Goal: Task Accomplishment & Management: Manage account settings

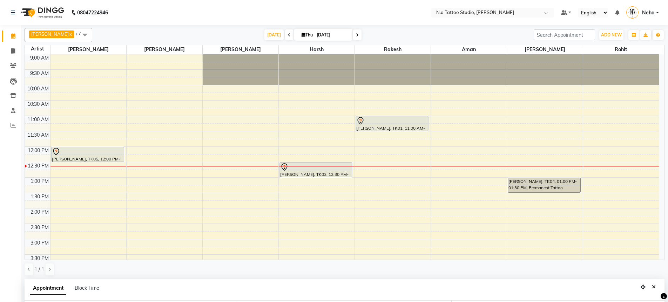
select select "26601"
select select "720"
select select "tentative"
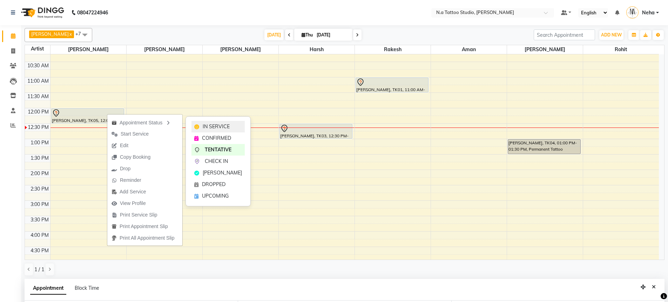
click at [218, 125] on span "IN SERVICE" at bounding box center [216, 126] width 27 height 7
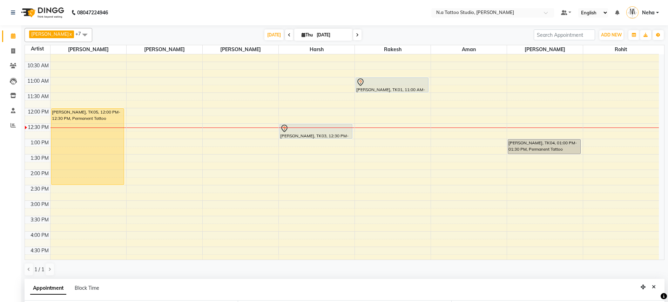
drag, startPoint x: 77, startPoint y: 122, endPoint x: 322, endPoint y: 126, distance: 245.4
click at [77, 182] on div "[PERSON_NAME], TK05, 12:00 PM-12:30 PM, Permanent Tattoo [PERSON_NAME], TK05, 1…" at bounding box center [88, 216] width 76 height 401
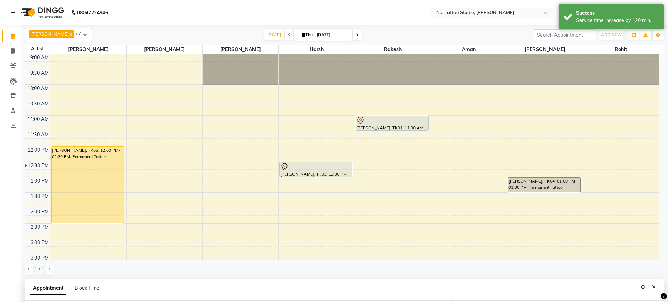
scroll to position [0, 0]
click at [287, 35] on span at bounding box center [289, 34] width 8 height 11
type input "[DATE]"
select select "720"
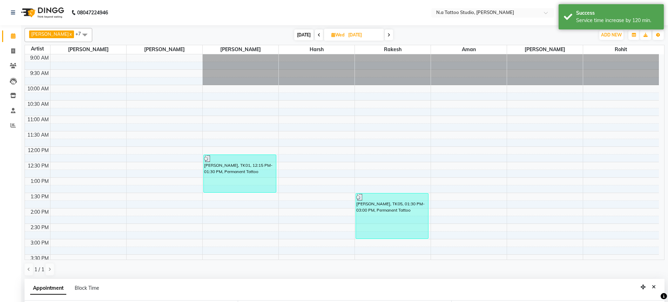
click at [300, 37] on span "[DATE]" at bounding box center [303, 34] width 19 height 11
type input "[DATE]"
select select "720"
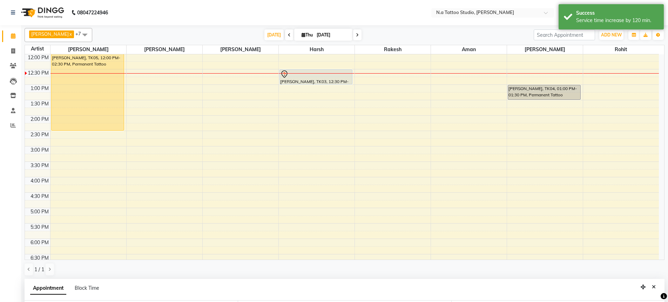
click at [356, 35] on icon at bounding box center [357, 35] width 3 height 4
type input "[DATE]"
select select "720"
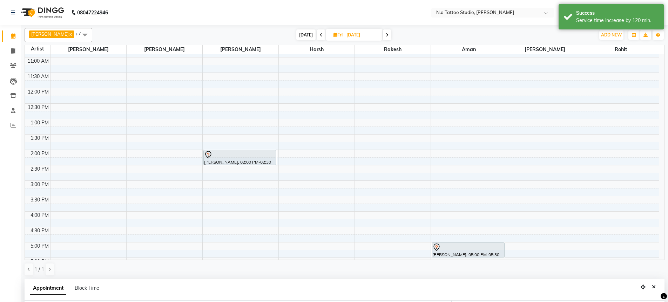
scroll to position [39, 0]
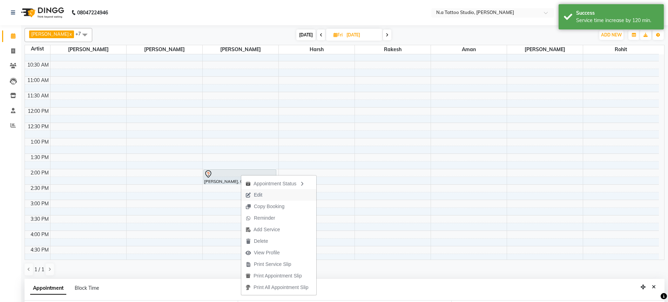
click at [265, 196] on span "Edit" at bounding box center [253, 195] width 25 height 12
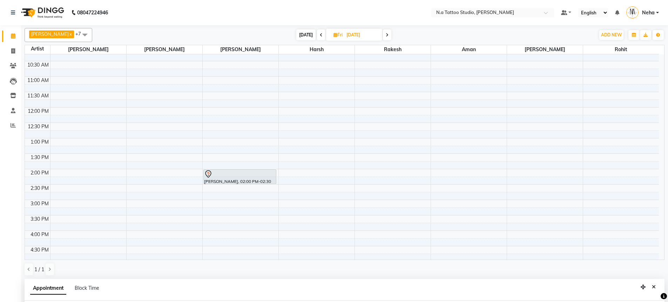
scroll to position [136, 0]
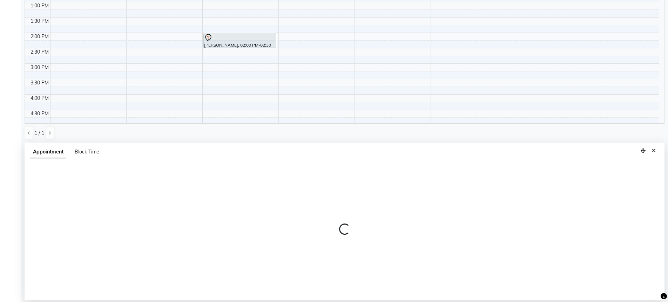
select select "tentative"
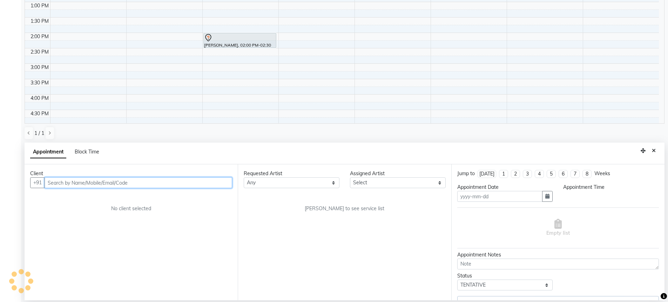
type input "[DATE]"
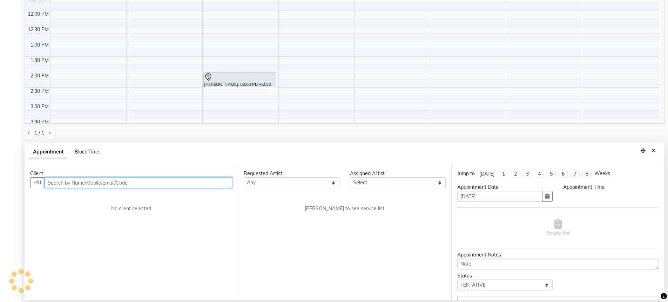
select select "840"
select select "26611"
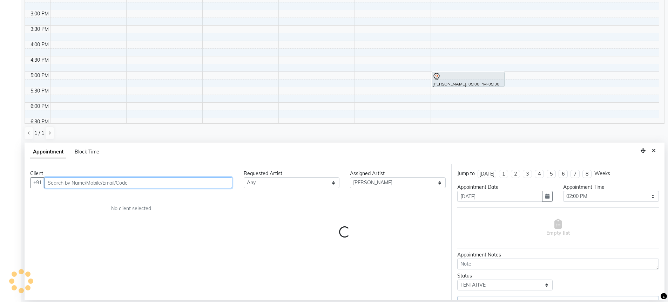
select select "1982"
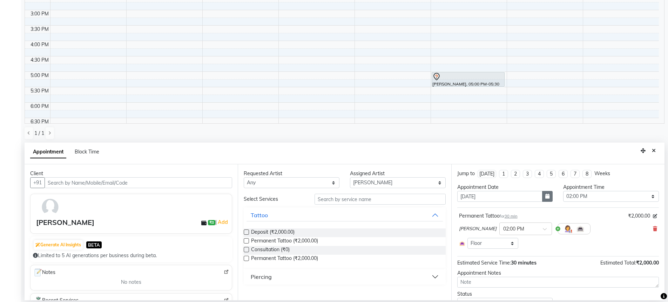
click at [542, 195] on button "button" at bounding box center [547, 196] width 11 height 11
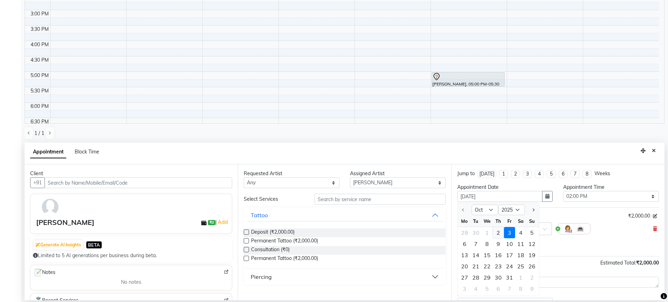
click at [496, 233] on div "2" at bounding box center [497, 232] width 11 height 11
type input "[DATE]"
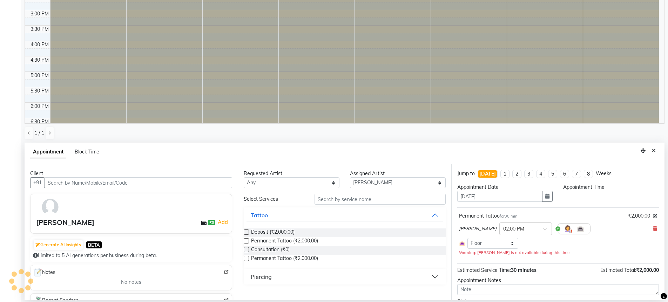
select select "840"
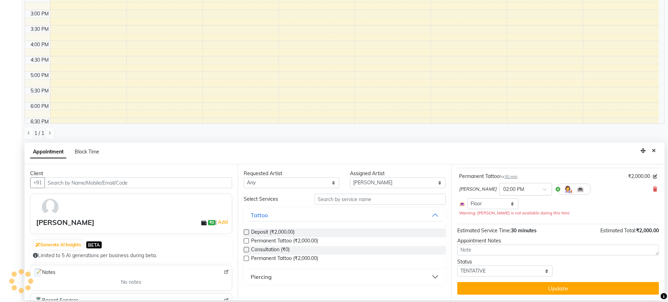
click at [556, 288] on button "Update" at bounding box center [558, 288] width 202 height 13
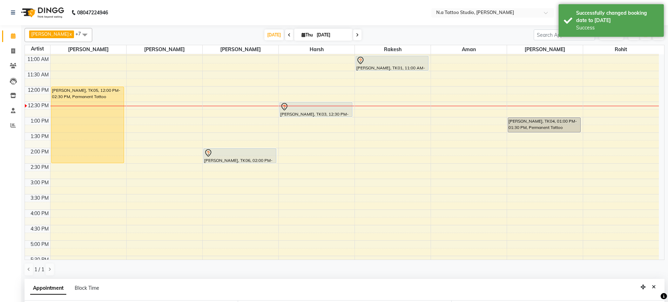
scroll to position [54, 0]
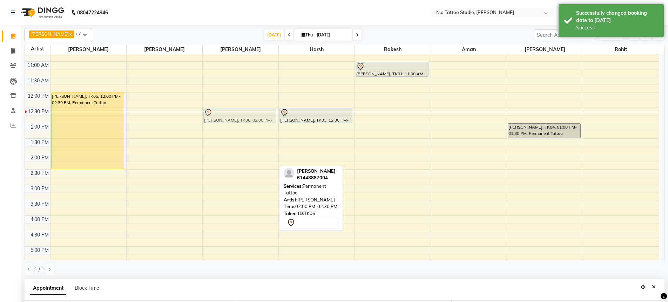
drag, startPoint x: 251, startPoint y: 164, endPoint x: 249, endPoint y: 115, distance: 49.1
click at [249, 115] on div "[PERSON_NAME], TK06, 02:00 PM-02:30 PM, Permanent Tattoo [PERSON_NAME], TK06, 0…" at bounding box center [241, 200] width 76 height 401
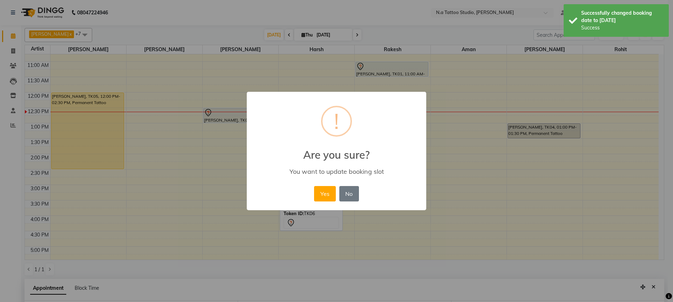
drag, startPoint x: 323, startPoint y: 195, endPoint x: 254, endPoint y: 142, distance: 86.9
click at [323, 195] on button "Yes" at bounding box center [324, 193] width 21 height 15
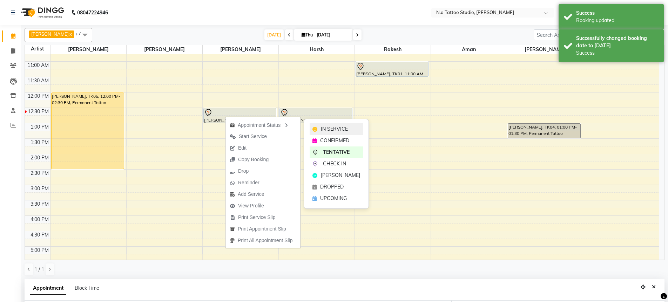
click at [322, 128] on span "IN SERVICE" at bounding box center [334, 128] width 27 height 7
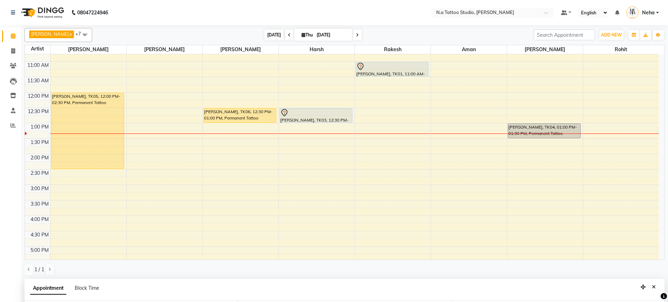
click at [267, 38] on span "[DATE]" at bounding box center [273, 34] width 19 height 11
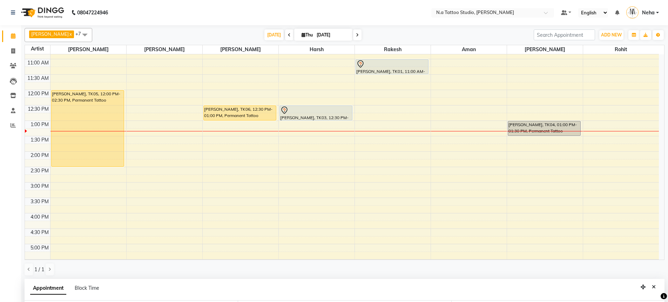
scroll to position [0, 0]
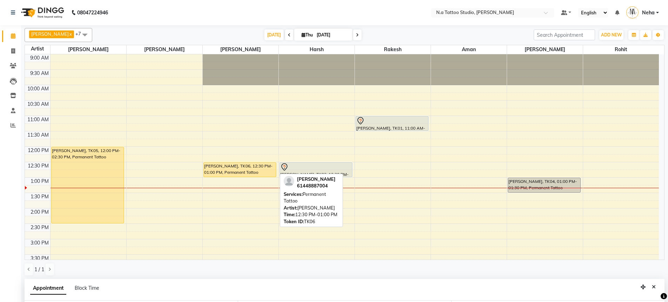
click at [242, 170] on div "[PERSON_NAME], TK06, 12:30 PM-01:00 PM, Permanent Tattoo" at bounding box center [240, 170] width 73 height 14
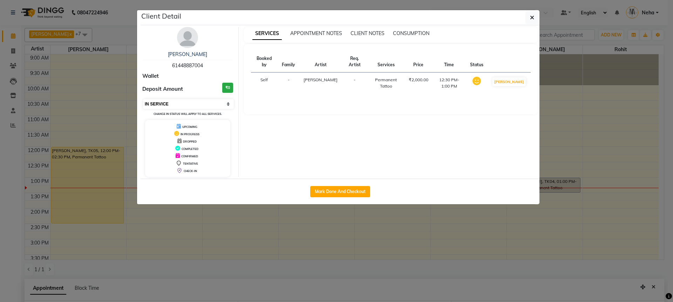
click at [175, 105] on select "Select IN SERVICE CONFIRMED TENTATIVE CHECK IN MARK DONE DROPPED UPCOMING" at bounding box center [188, 104] width 91 height 10
select select "7"
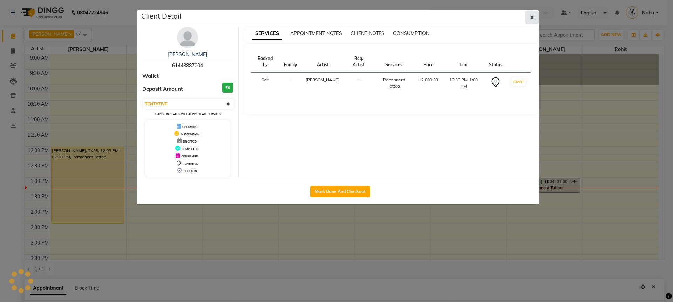
click at [531, 19] on icon "button" at bounding box center [532, 18] width 4 height 6
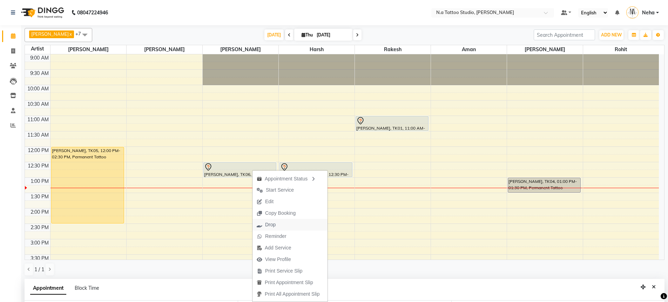
click at [265, 227] on span "Drop" at bounding box center [270, 224] width 11 height 7
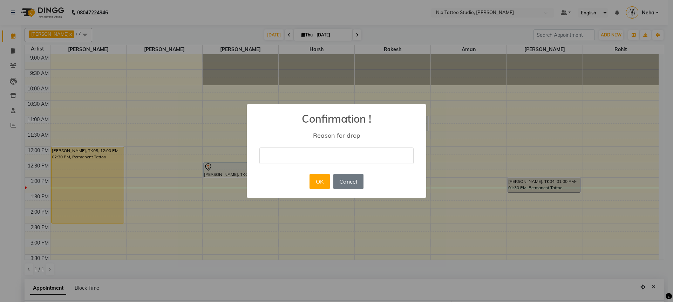
drag, startPoint x: 310, startPoint y: 158, endPoint x: 308, endPoint y: 164, distance: 5.4
click at [309, 158] on input "text" at bounding box center [336, 156] width 154 height 16
type input "drop"
click at [319, 180] on button "OK" at bounding box center [320, 181] width 20 height 15
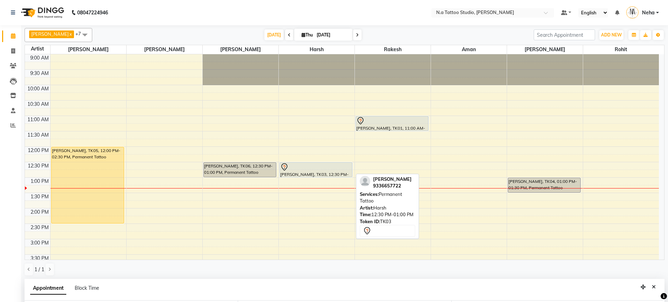
click at [331, 168] on div at bounding box center [316, 167] width 72 height 8
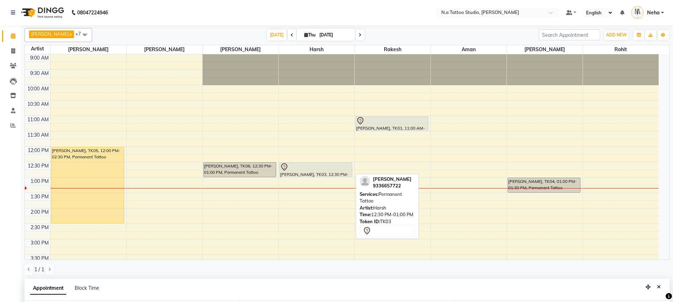
select select "7"
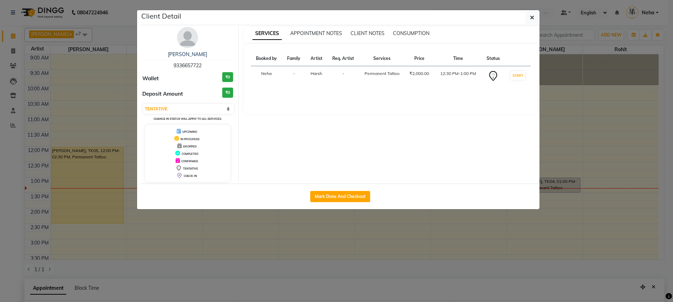
click at [193, 66] on span "9336657722" at bounding box center [188, 65] width 28 height 6
copy span "9336657722"
drag, startPoint x: 532, startPoint y: 19, endPoint x: 390, endPoint y: 134, distance: 182.1
click at [531, 19] on icon "button" at bounding box center [532, 18] width 4 height 6
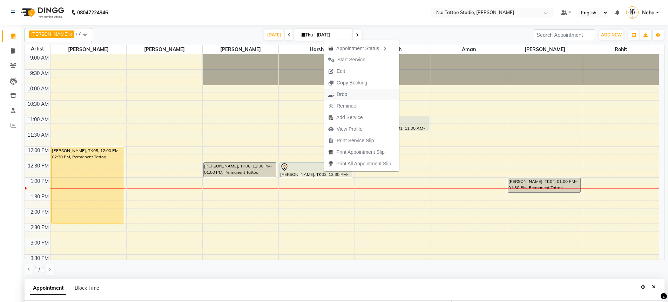
click at [346, 93] on span "Drop" at bounding box center [341, 94] width 11 height 7
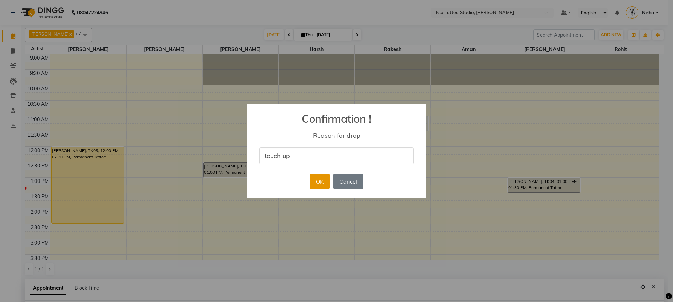
type input "touch up"
click at [322, 176] on button "OK" at bounding box center [320, 181] width 20 height 15
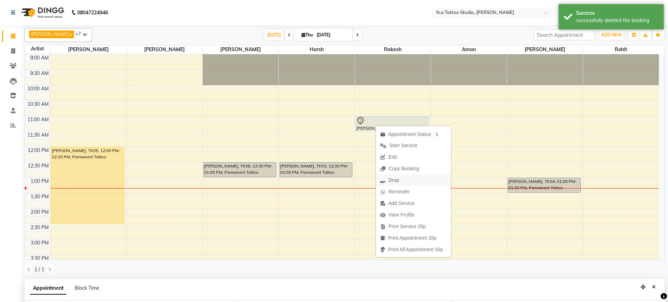
click at [393, 178] on span "Drop" at bounding box center [393, 180] width 11 height 7
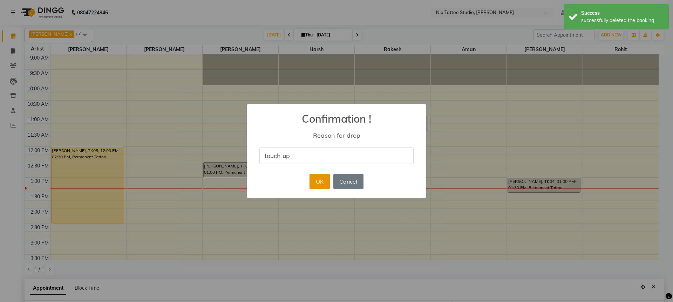
type input "touch up"
click at [320, 183] on button "OK" at bounding box center [320, 181] width 20 height 15
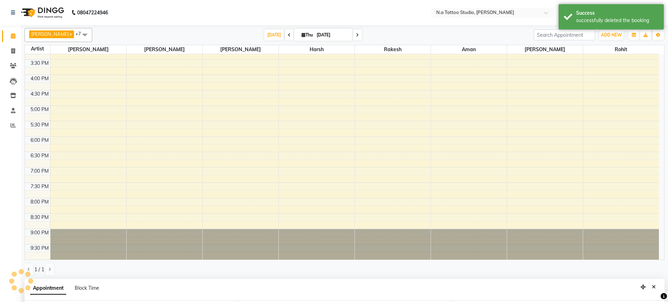
scroll to position [30, 0]
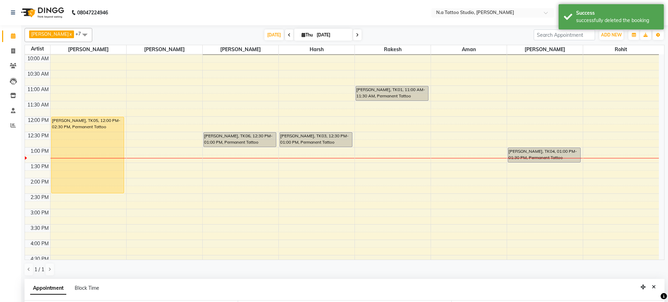
click at [356, 36] on icon at bounding box center [357, 35] width 3 height 4
type input "[DATE]"
select select "840"
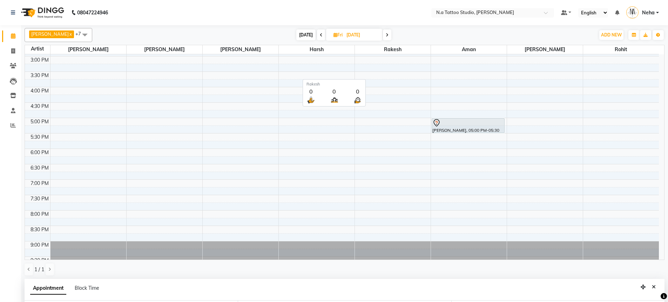
scroll to position [172, 0]
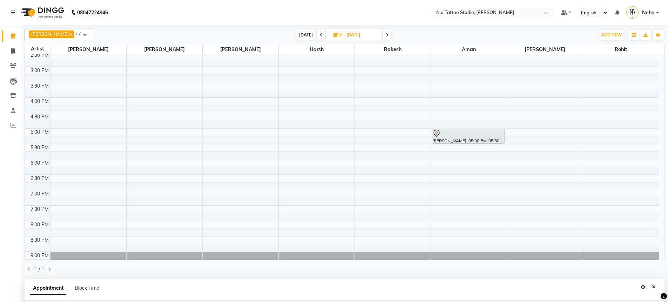
click at [386, 35] on icon at bounding box center [387, 35] width 3 height 4
type input "[DATE]"
select select "840"
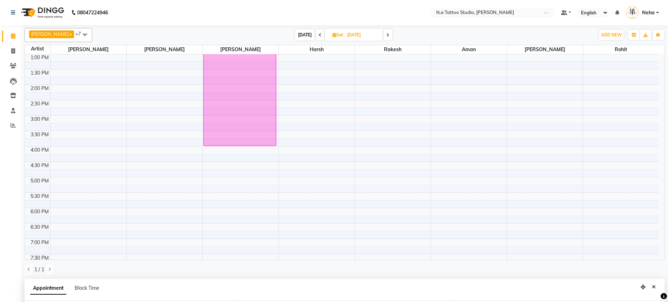
scroll to position [0, 0]
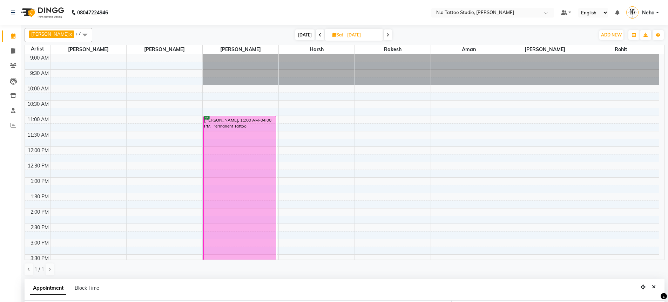
click at [388, 36] on span at bounding box center [387, 34] width 8 height 11
type input "[DATE]"
select select "840"
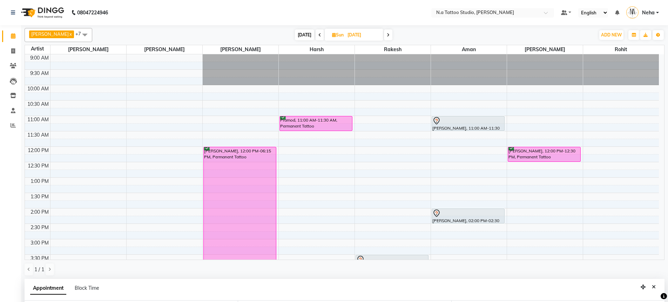
click at [387, 35] on icon at bounding box center [388, 35] width 3 height 4
type input "[DATE]"
select select "840"
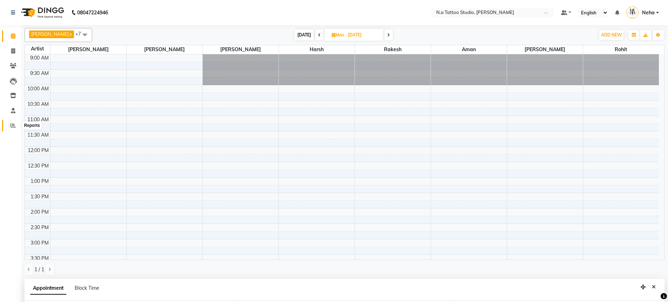
click at [12, 125] on icon at bounding box center [13, 125] width 5 height 5
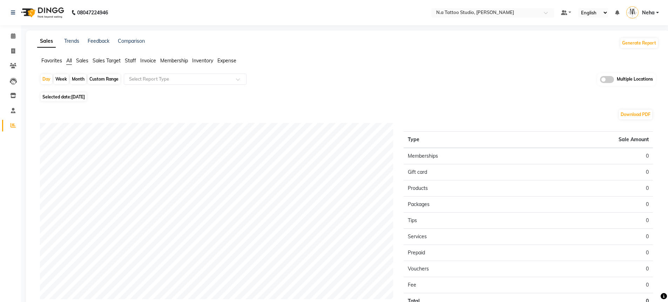
click at [79, 79] on div "Month" at bounding box center [78, 79] width 16 height 10
select select "10"
select select "2025"
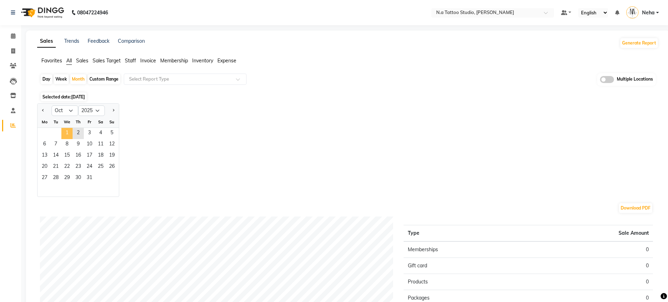
click at [65, 135] on span "1" at bounding box center [66, 133] width 11 height 11
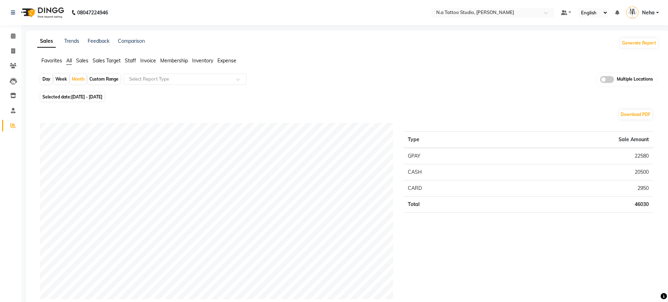
click at [607, 79] on span at bounding box center [607, 79] width 14 height 7
click at [600, 81] on input "checkbox" at bounding box center [600, 81] width 0 height 0
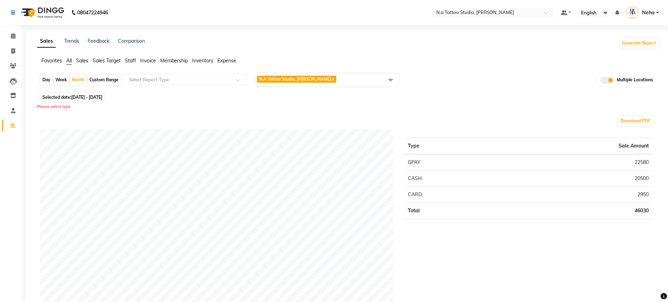
click at [395, 84] on span at bounding box center [390, 79] width 14 height 13
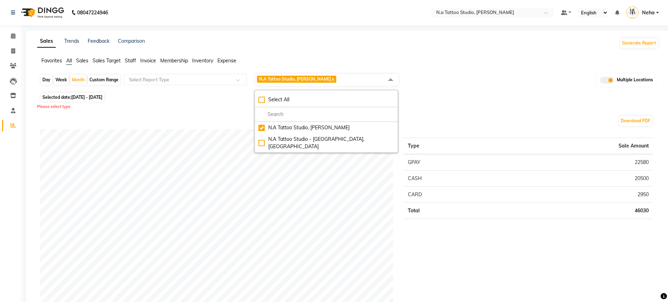
click at [384, 83] on span "N.A Tattoo Studio, [PERSON_NAME] x" at bounding box center [326, 80] width 143 height 12
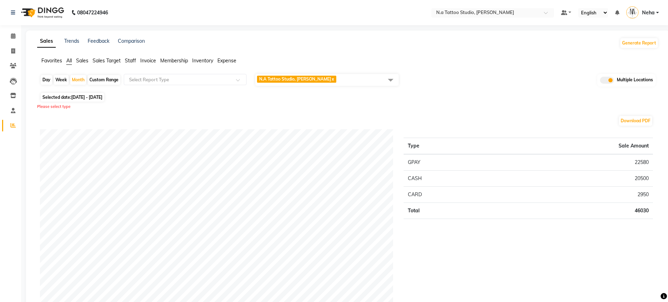
click at [379, 79] on span "N.A Tattoo Studio, [PERSON_NAME] x" at bounding box center [326, 80] width 143 height 12
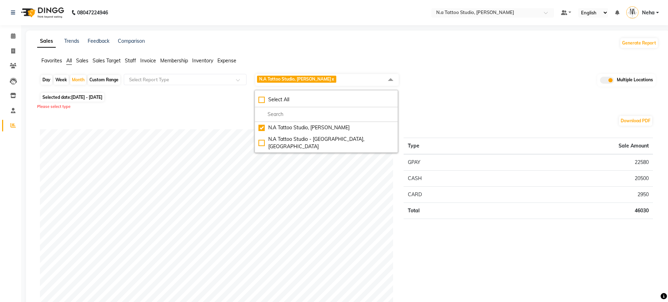
drag, startPoint x: 356, startPoint y: 103, endPoint x: 502, endPoint y: 79, distance: 147.7
click at [356, 102] on div "Select All" at bounding box center [326, 99] width 136 height 7
checkbox input "true"
click at [528, 78] on div "Day Week Month Custom Range Select Report Type N.A Tattoo Studio, [PERSON_NAME]…" at bounding box center [348, 82] width 616 height 18
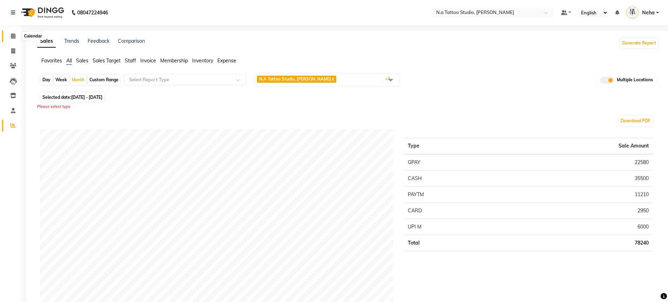
click at [9, 38] on span at bounding box center [13, 36] width 12 height 8
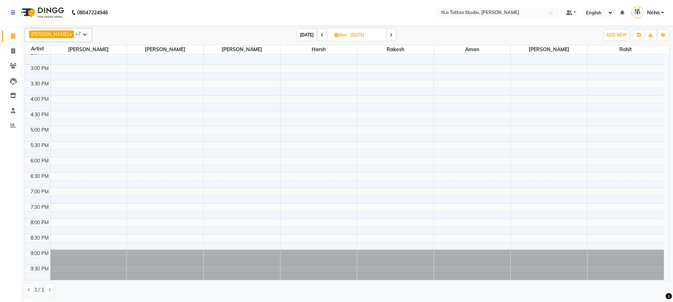
scroll to position [175, 0]
click at [306, 36] on span "[DATE]" at bounding box center [306, 34] width 19 height 11
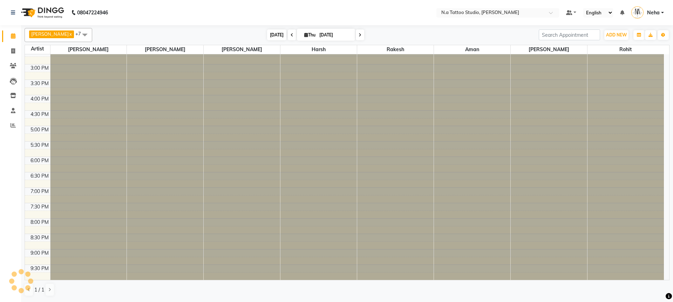
scroll to position [124, 0]
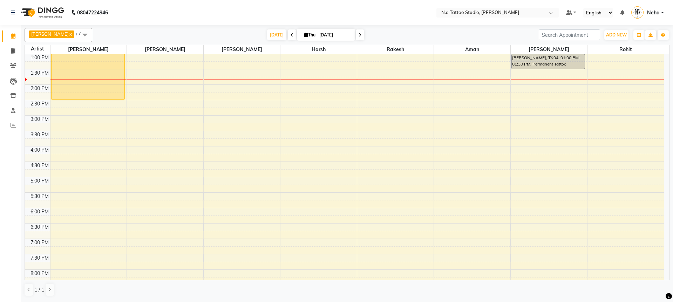
click at [360, 34] on span at bounding box center [360, 34] width 8 height 11
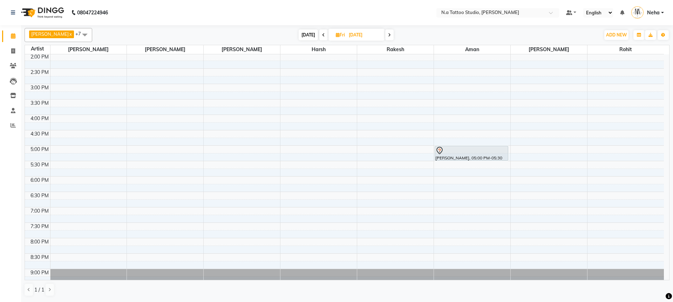
scroll to position [157, 0]
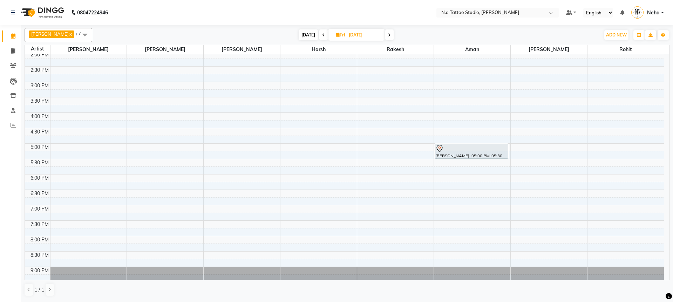
click at [388, 35] on icon at bounding box center [389, 35] width 3 height 4
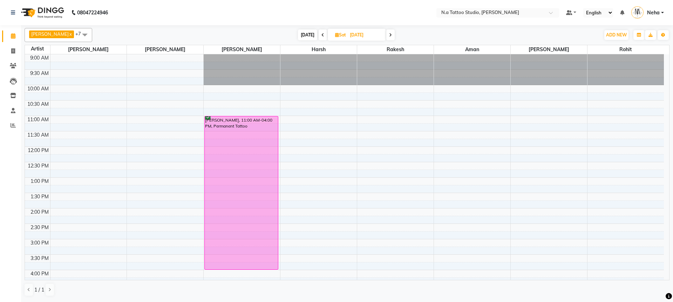
scroll to position [1, 0]
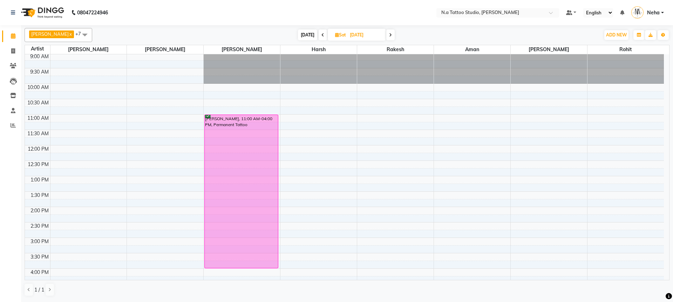
click at [387, 37] on span at bounding box center [390, 34] width 8 height 11
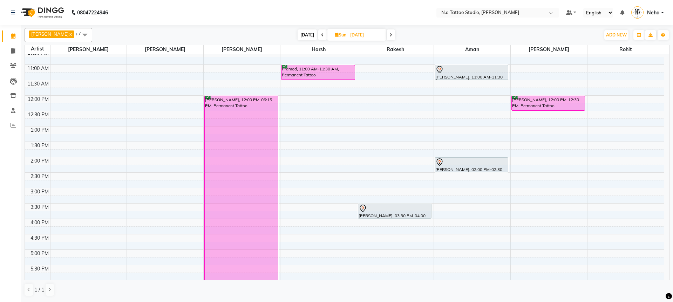
scroll to position [0, 0]
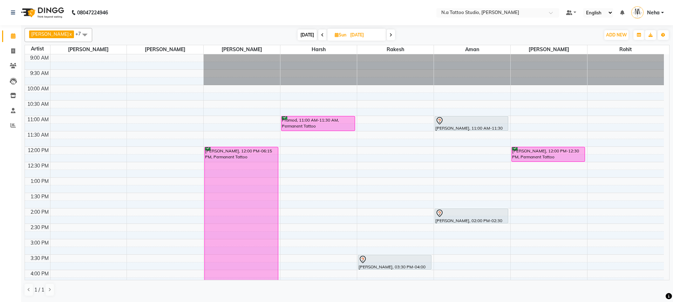
click at [311, 36] on span "[DATE]" at bounding box center [307, 34] width 19 height 11
type input "[DATE]"
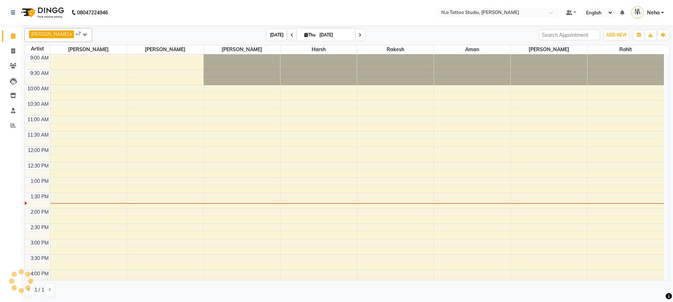
scroll to position [124, 0]
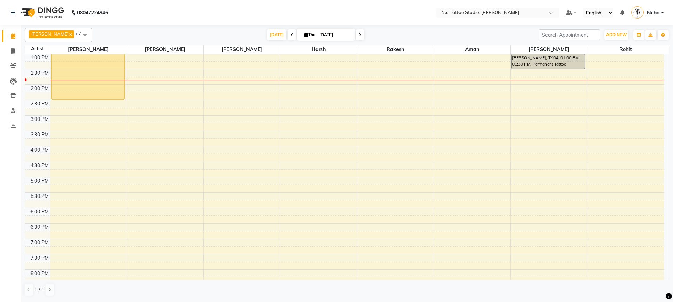
click at [323, 38] on input "[DATE]" at bounding box center [334, 35] width 35 height 11
select select "10"
select select "2025"
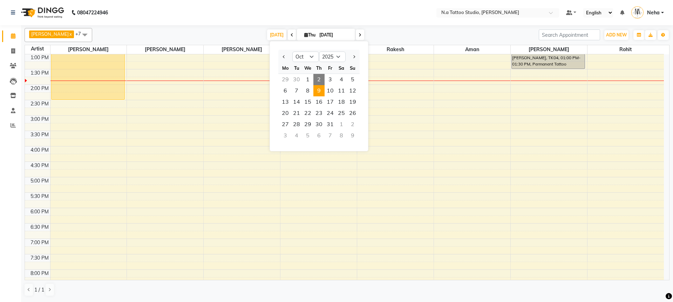
click at [322, 91] on span "9" at bounding box center [318, 90] width 11 height 11
type input "[DATE]"
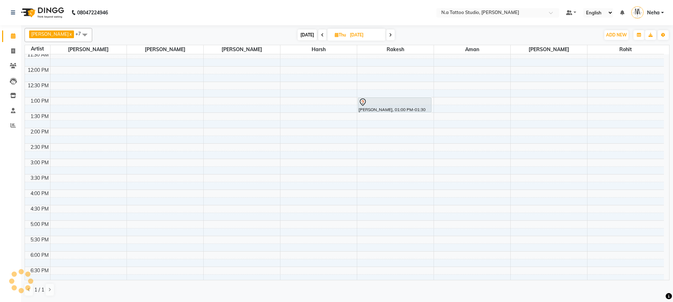
scroll to position [1, 0]
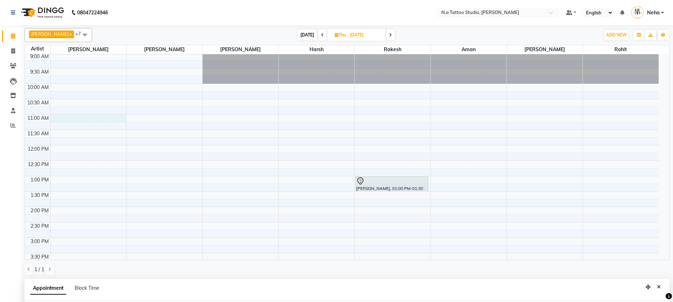
select select "26601"
select select "tentative"
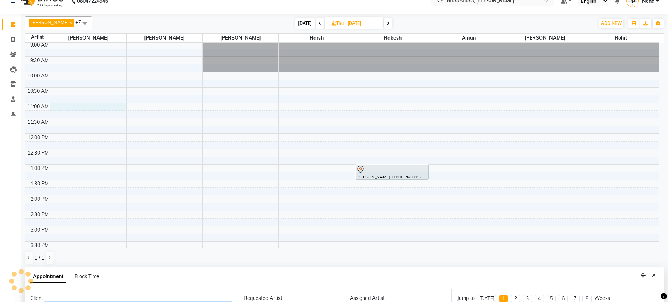
select select "660"
paste input "8851633875"
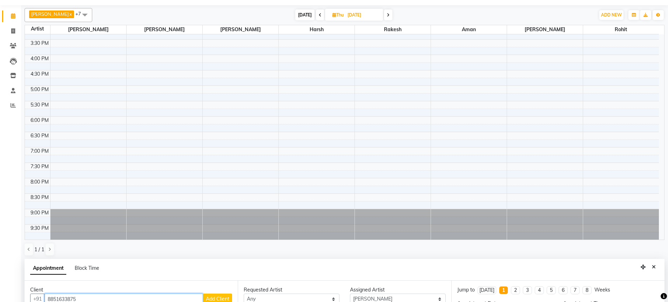
scroll to position [136, 0]
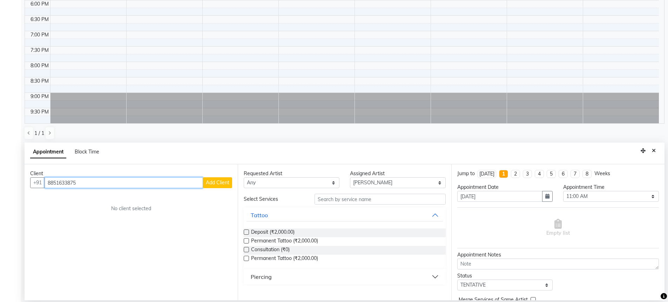
type input "8851633875"
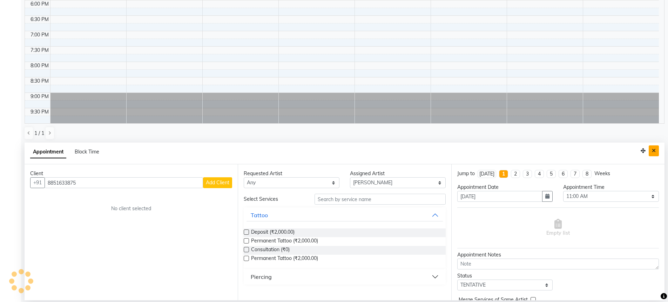
click at [654, 149] on icon "Close" at bounding box center [654, 150] width 4 height 5
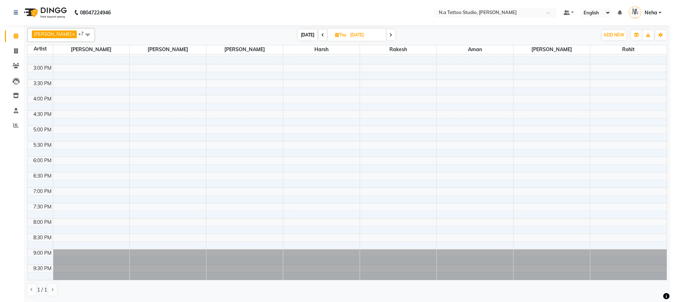
scroll to position [175, 0]
click at [304, 34] on span "[DATE]" at bounding box center [307, 34] width 19 height 11
type input "[DATE]"
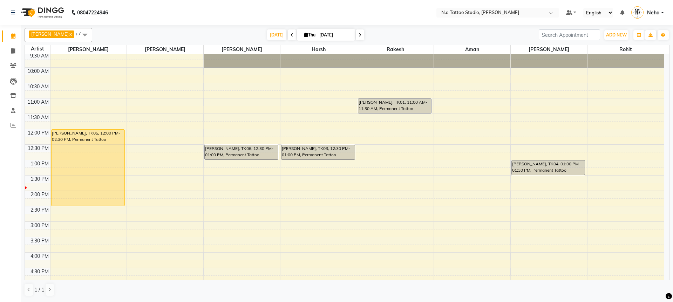
scroll to position [0, 0]
